Goal: Information Seeking & Learning: Learn about a topic

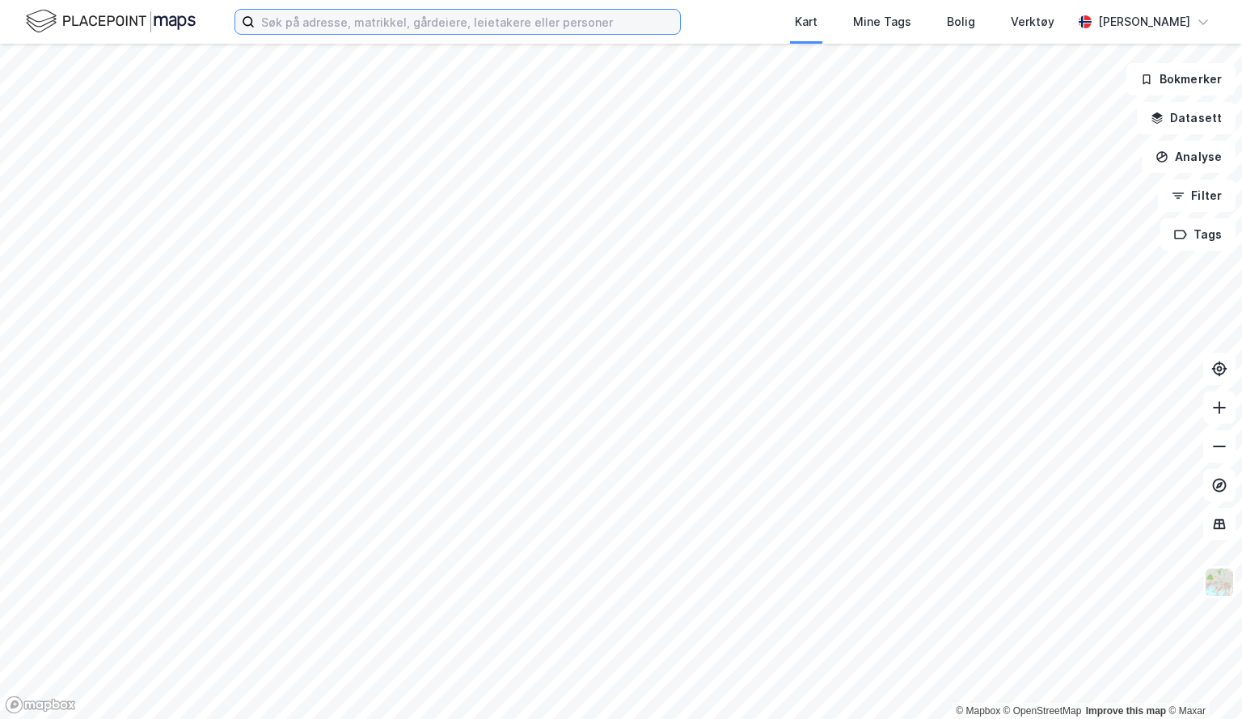
click at [278, 23] on input at bounding box center [467, 22] width 425 height 24
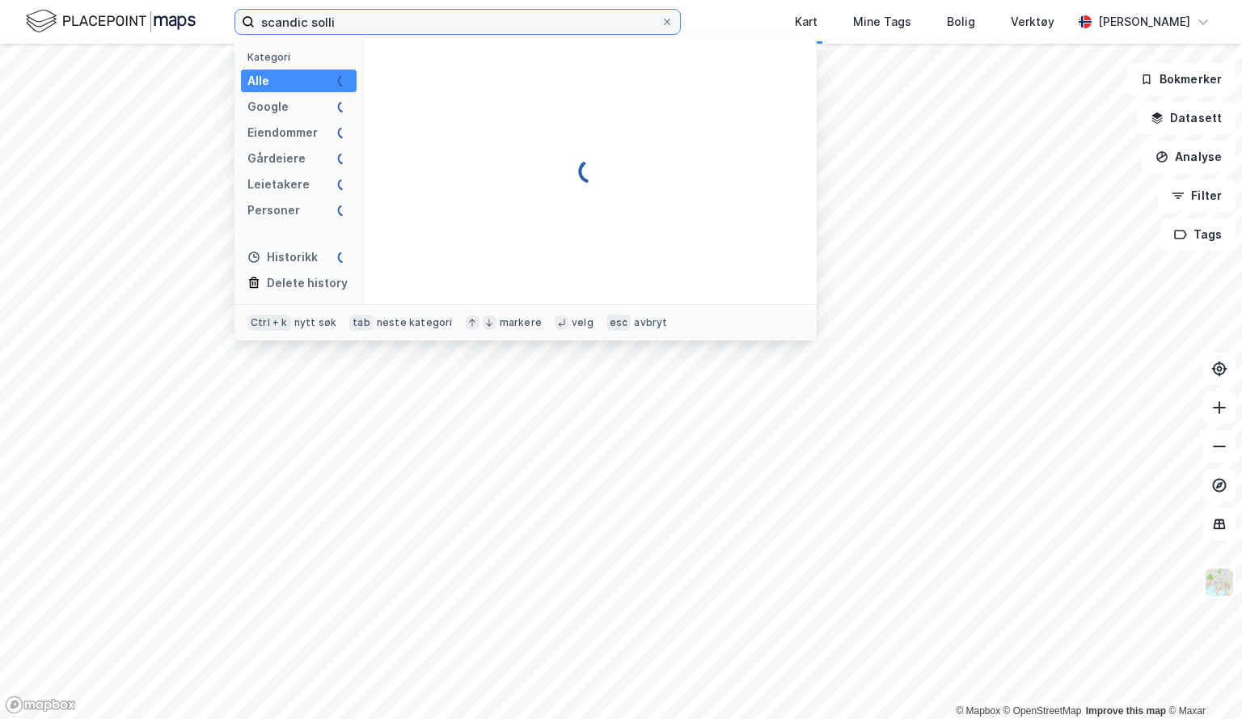
type input "scandic solli"
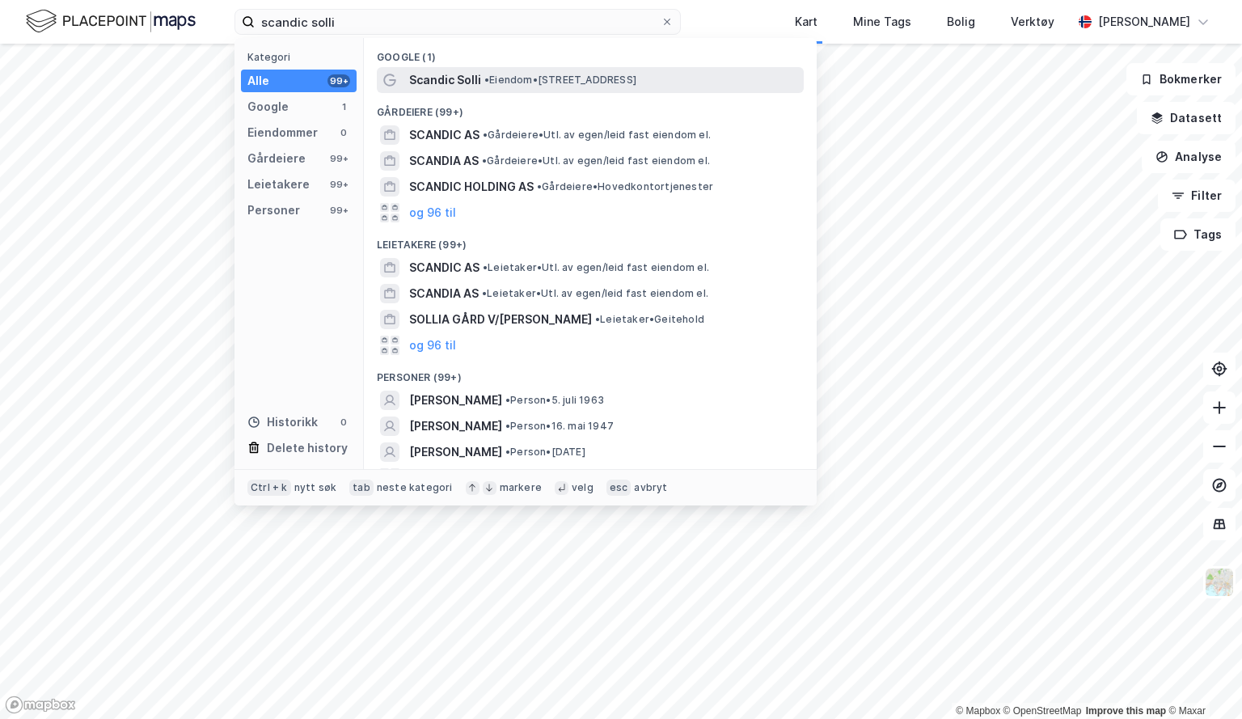
click at [459, 78] on span "Scandic Solli" at bounding box center [445, 79] width 72 height 19
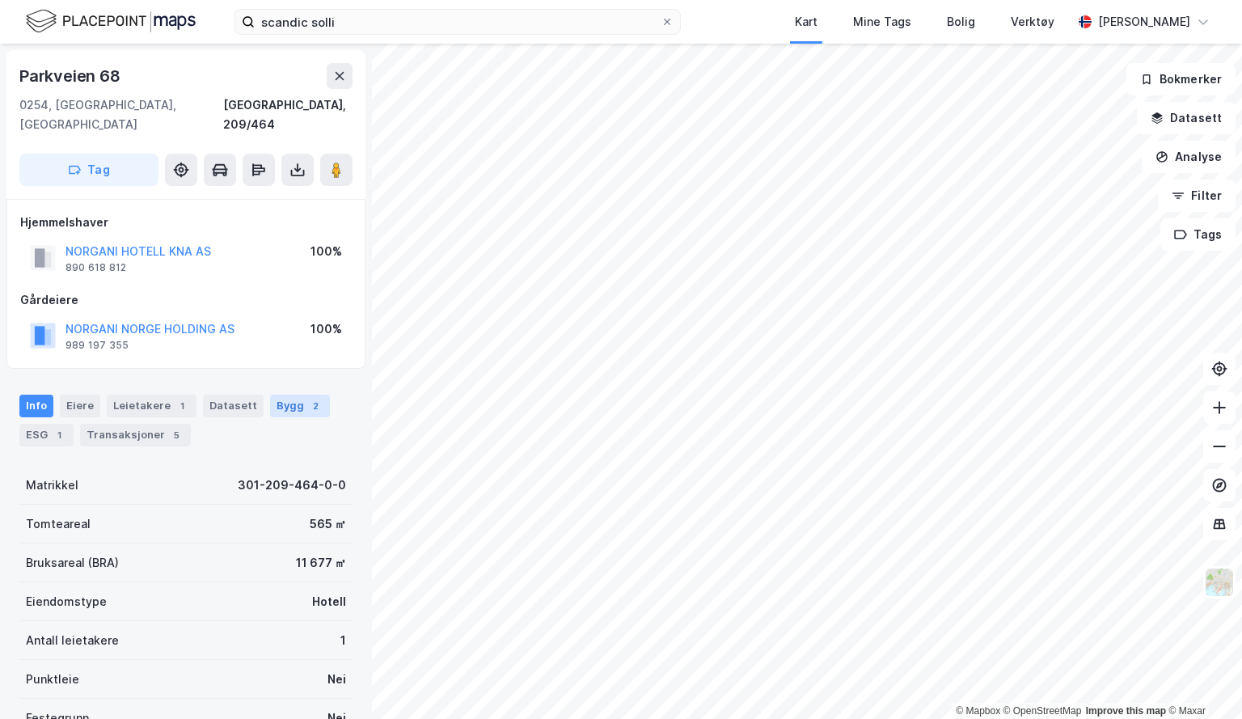
click at [286, 395] on div "Bygg 2" at bounding box center [300, 406] width 60 height 23
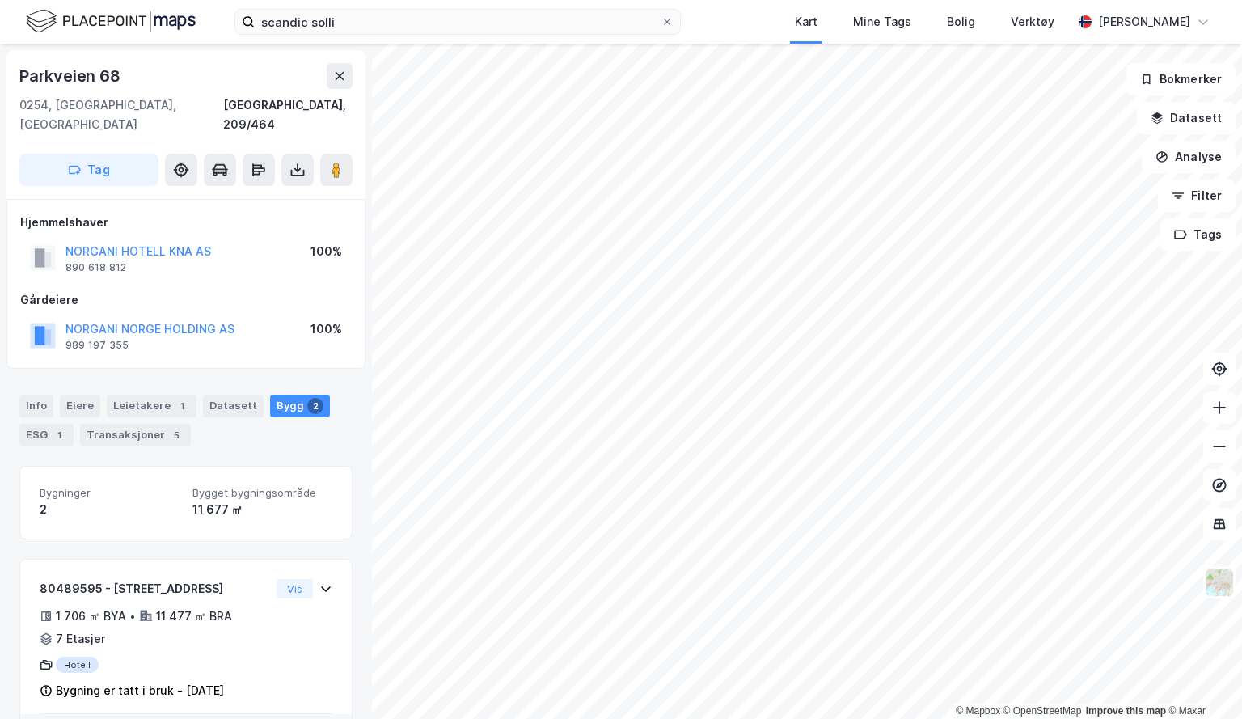
scroll to position [146, 0]
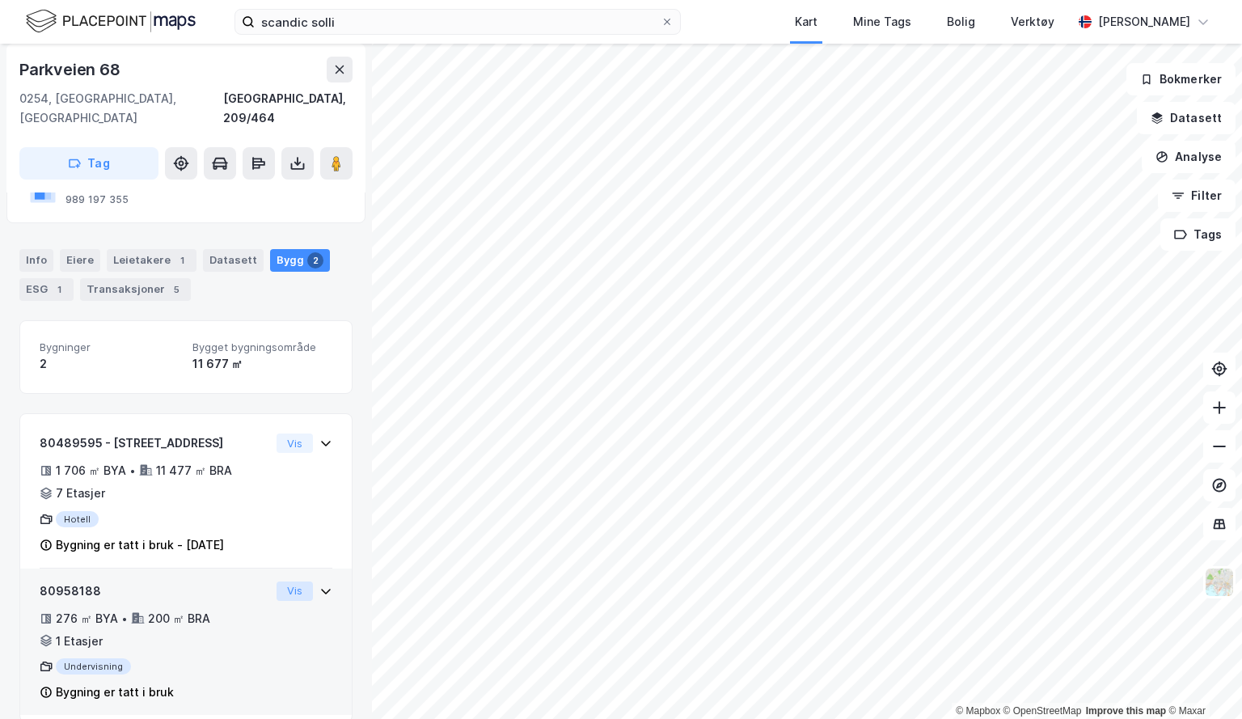
click at [298, 582] on button "Vis" at bounding box center [295, 591] width 36 height 19
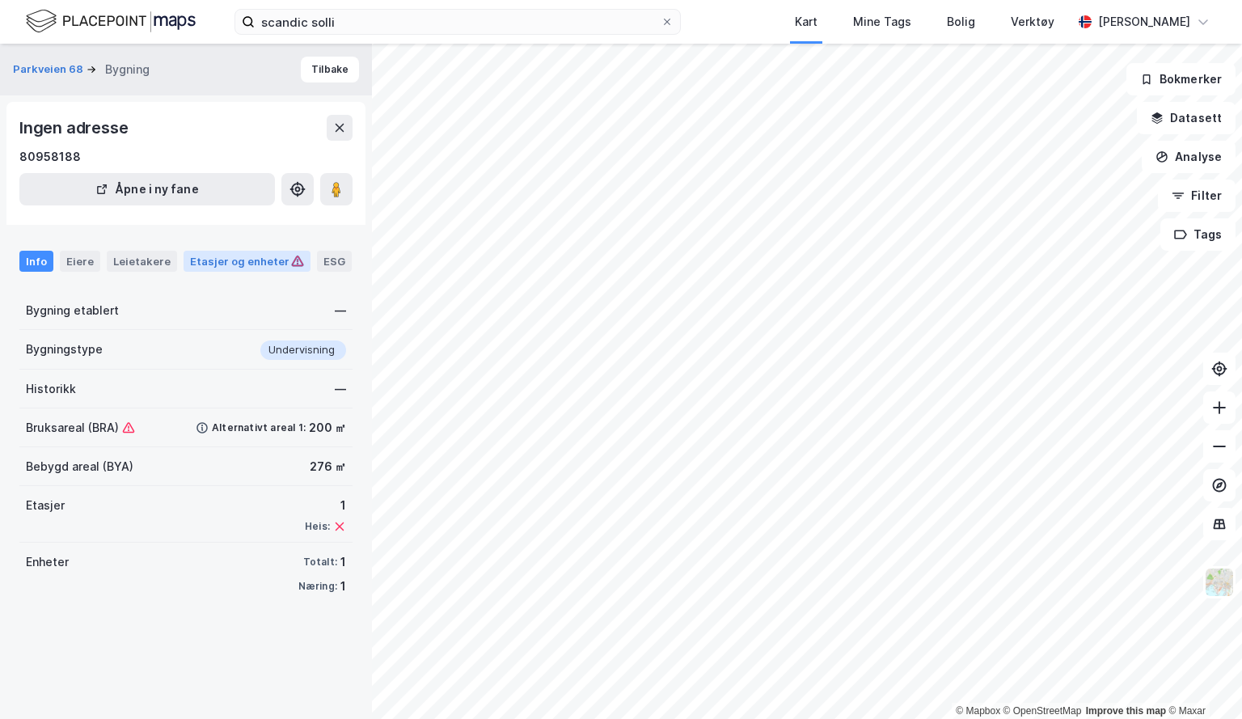
click at [218, 260] on div "Etasjer og enheter" at bounding box center [247, 261] width 114 height 15
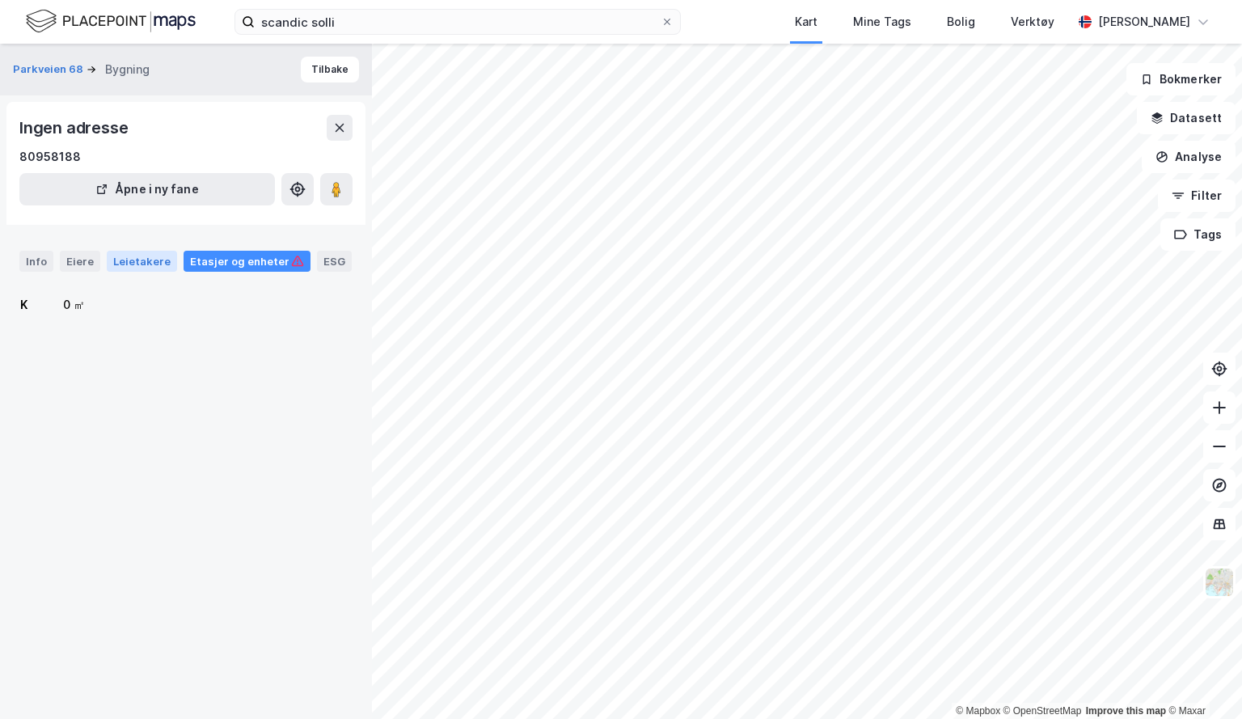
click at [133, 259] on div "Leietakere" at bounding box center [142, 261] width 70 height 21
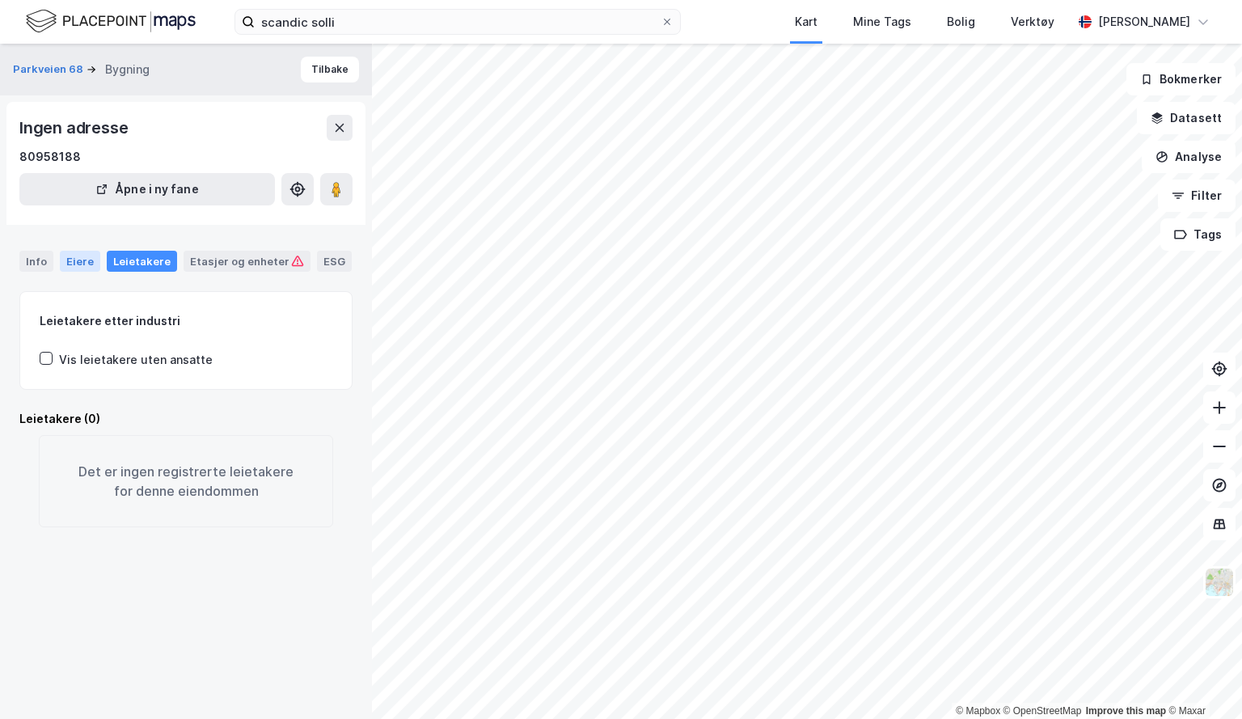
click at [70, 260] on div "Eiere" at bounding box center [80, 261] width 40 height 21
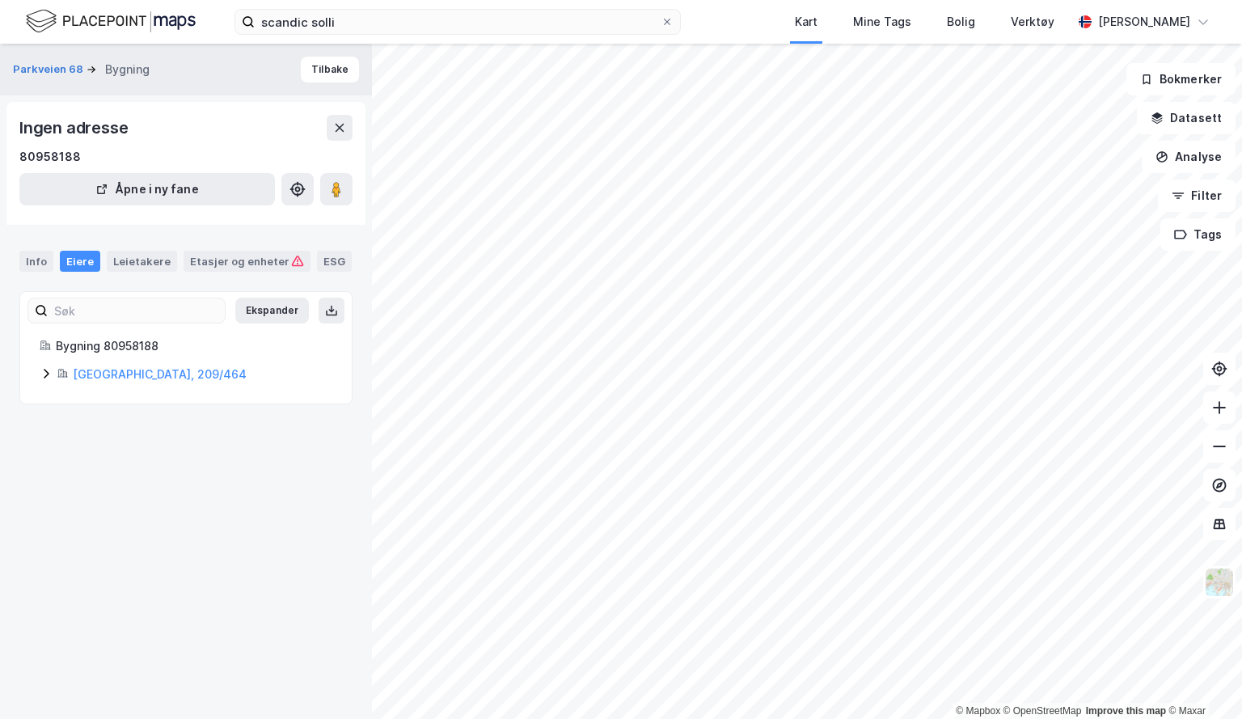
click at [118, 345] on div "Bygning 80958188" at bounding box center [194, 345] width 277 height 19
click at [29, 271] on div "Info" at bounding box center [36, 261] width 34 height 21
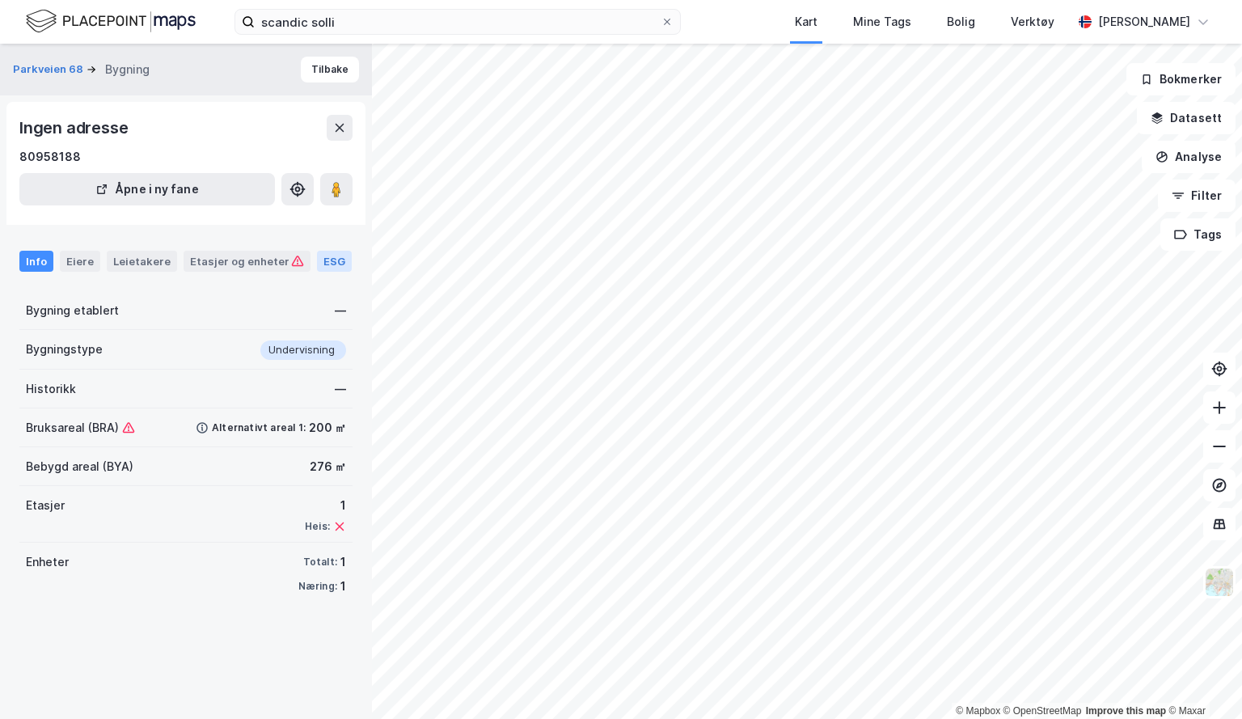
click at [319, 263] on div "ESG" at bounding box center [334, 261] width 35 height 21
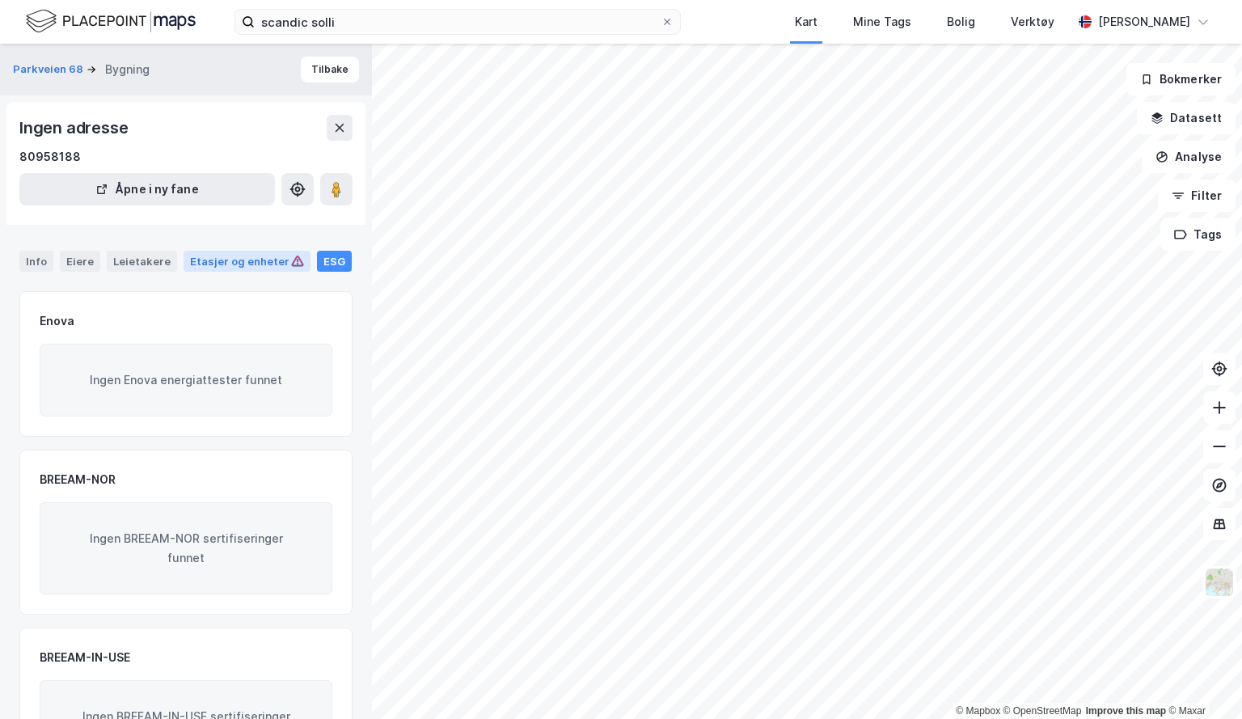
click at [235, 262] on div "Etasjer og enheter" at bounding box center [247, 261] width 114 height 15
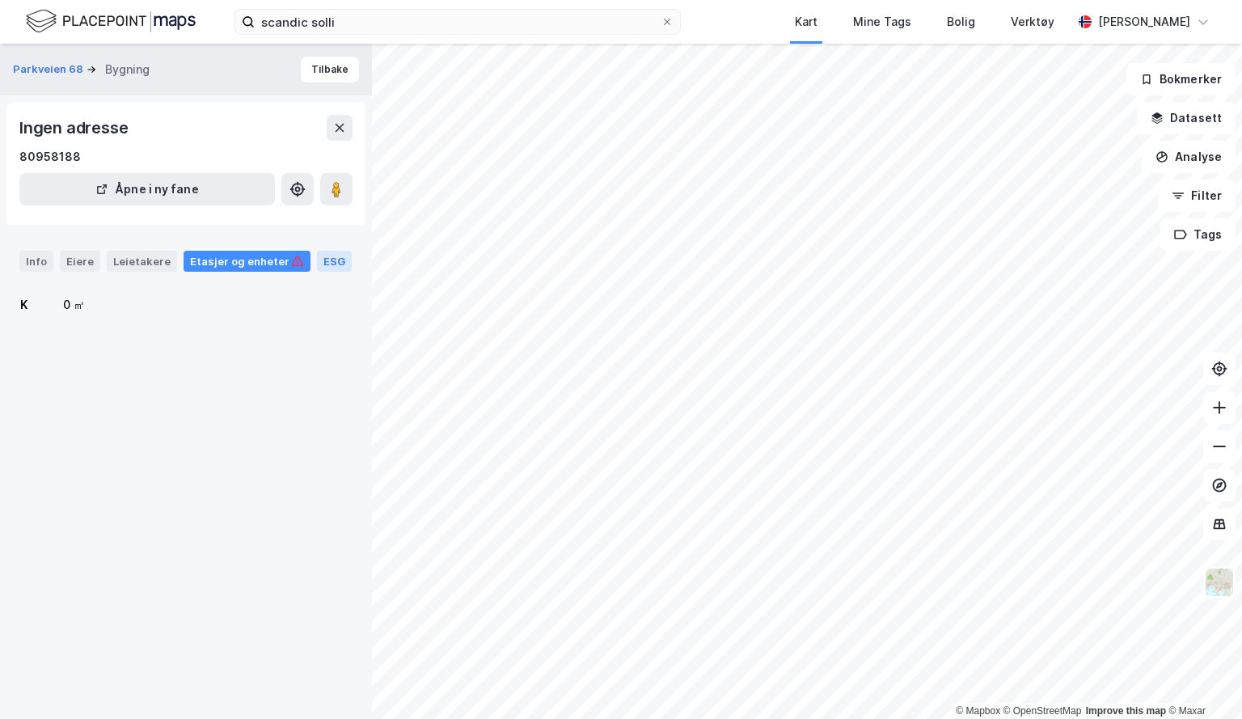
click at [325, 260] on div "ESG" at bounding box center [334, 261] width 35 height 21
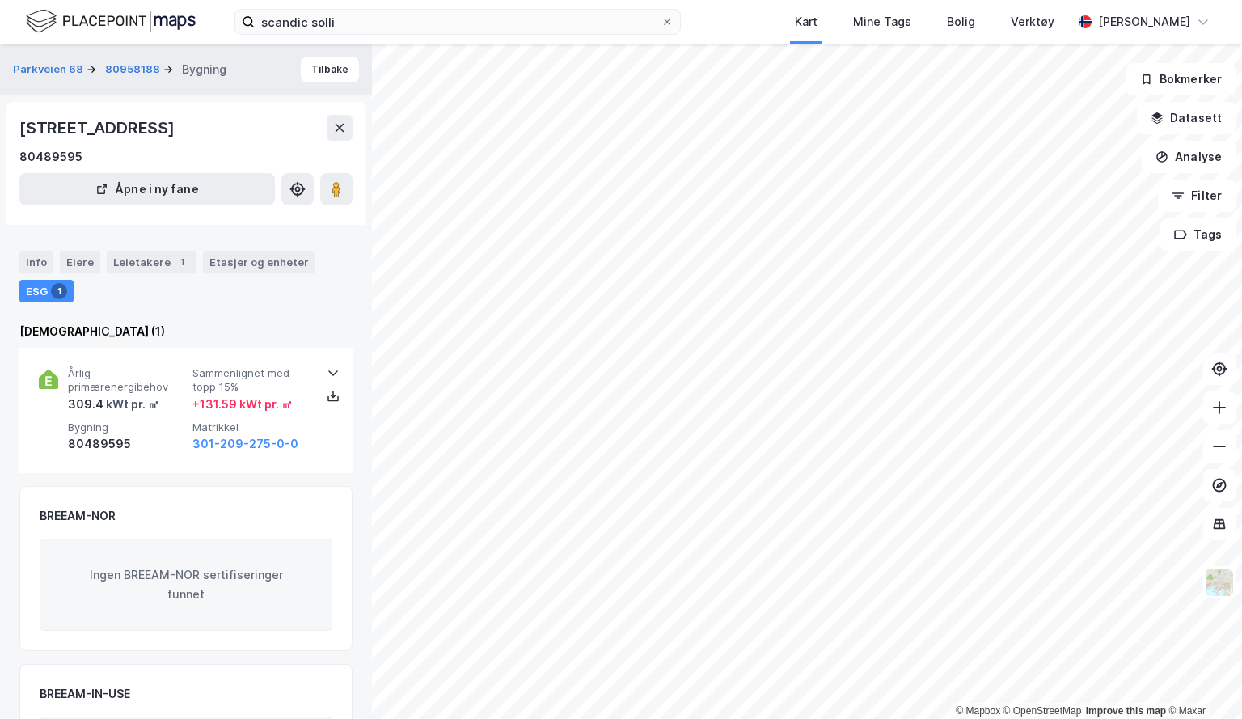
click at [23, 288] on div "ESG 1" at bounding box center [46, 291] width 54 height 23
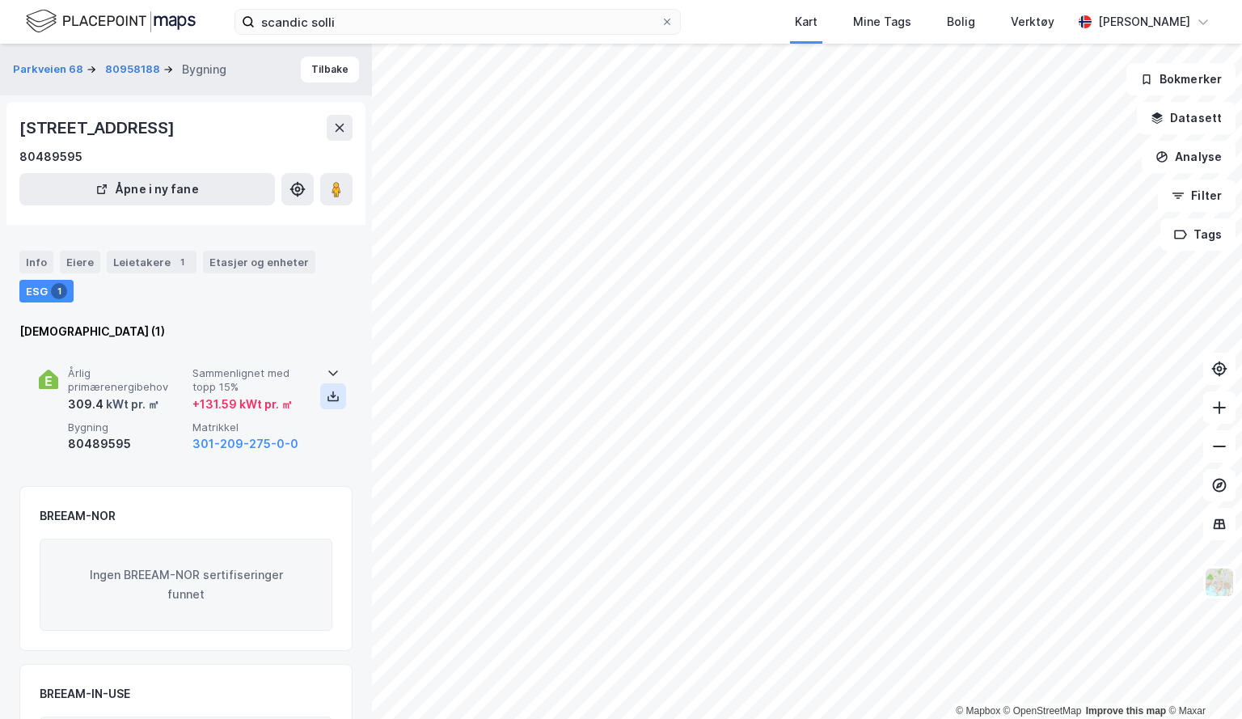
click at [329, 400] on icon at bounding box center [333, 399] width 11 height 6
